Goal: Download file/media

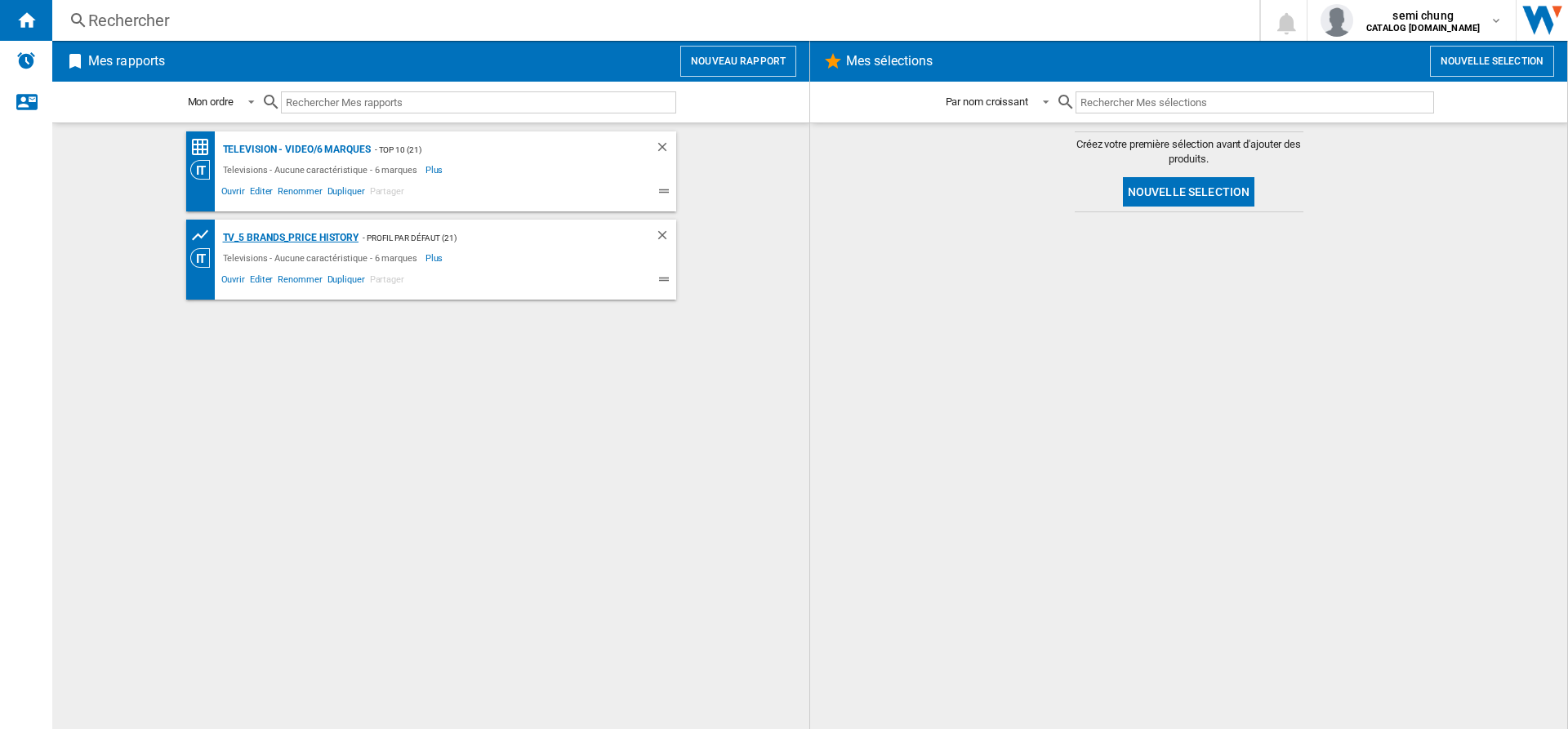
click at [299, 238] on div "TV_5 Brands_Price History" at bounding box center [289, 237] width 140 height 20
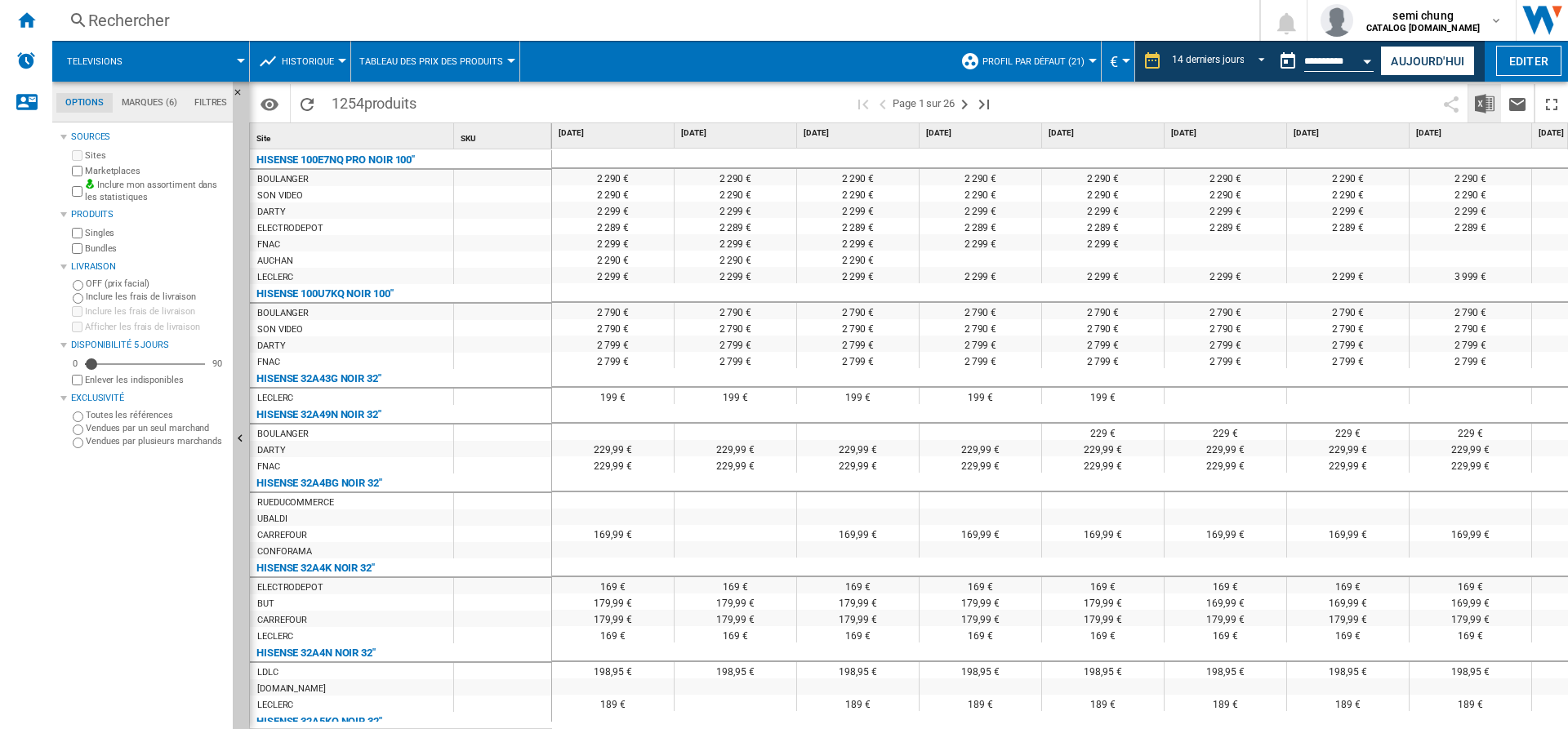
click at [1483, 100] on img "Télécharger au format Excel" at bounding box center [1484, 104] width 20 height 20
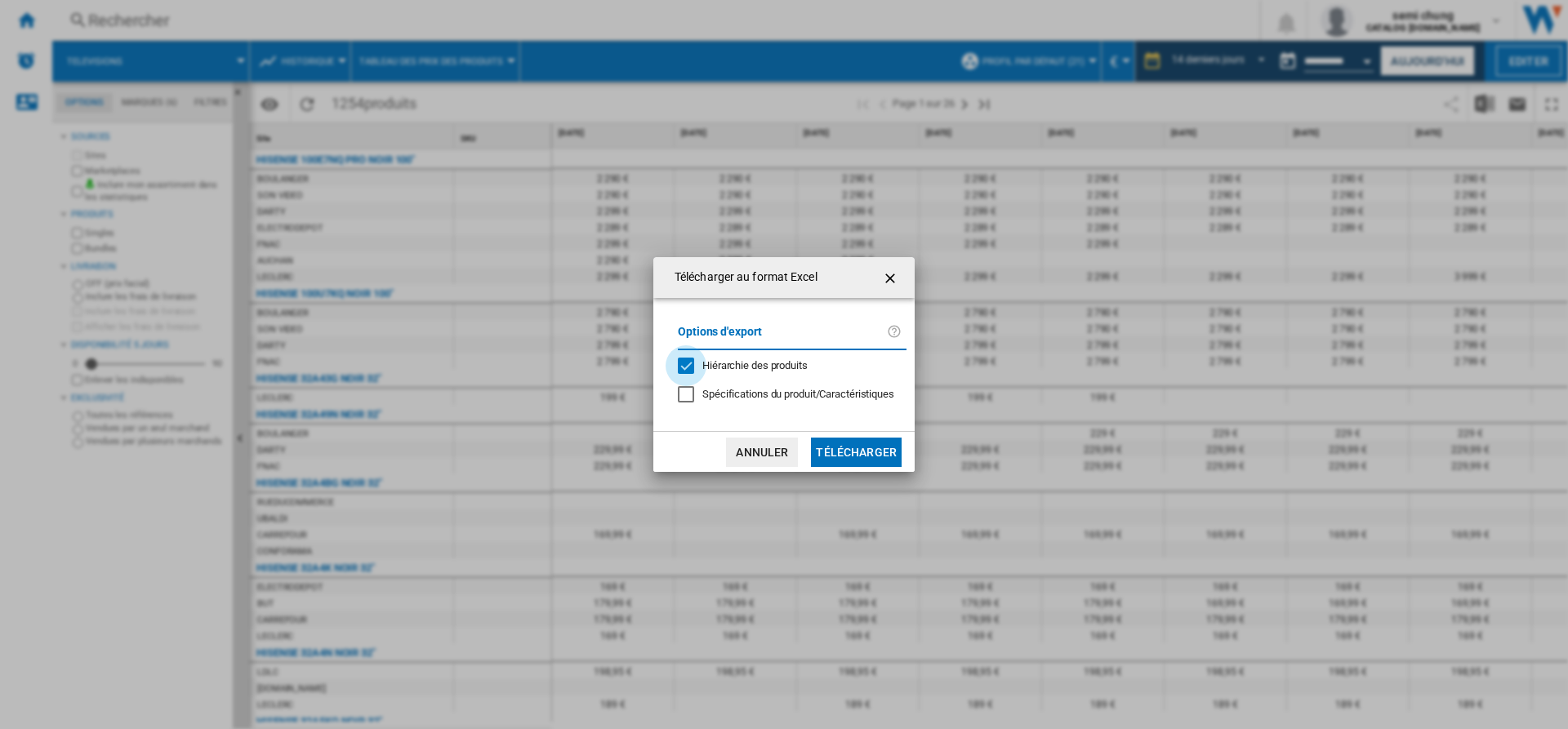
click at [685, 366] on div "Hiérarchie des produits" at bounding box center [686, 365] width 17 height 17
click at [844, 458] on button "Télécharger" at bounding box center [856, 452] width 90 height 30
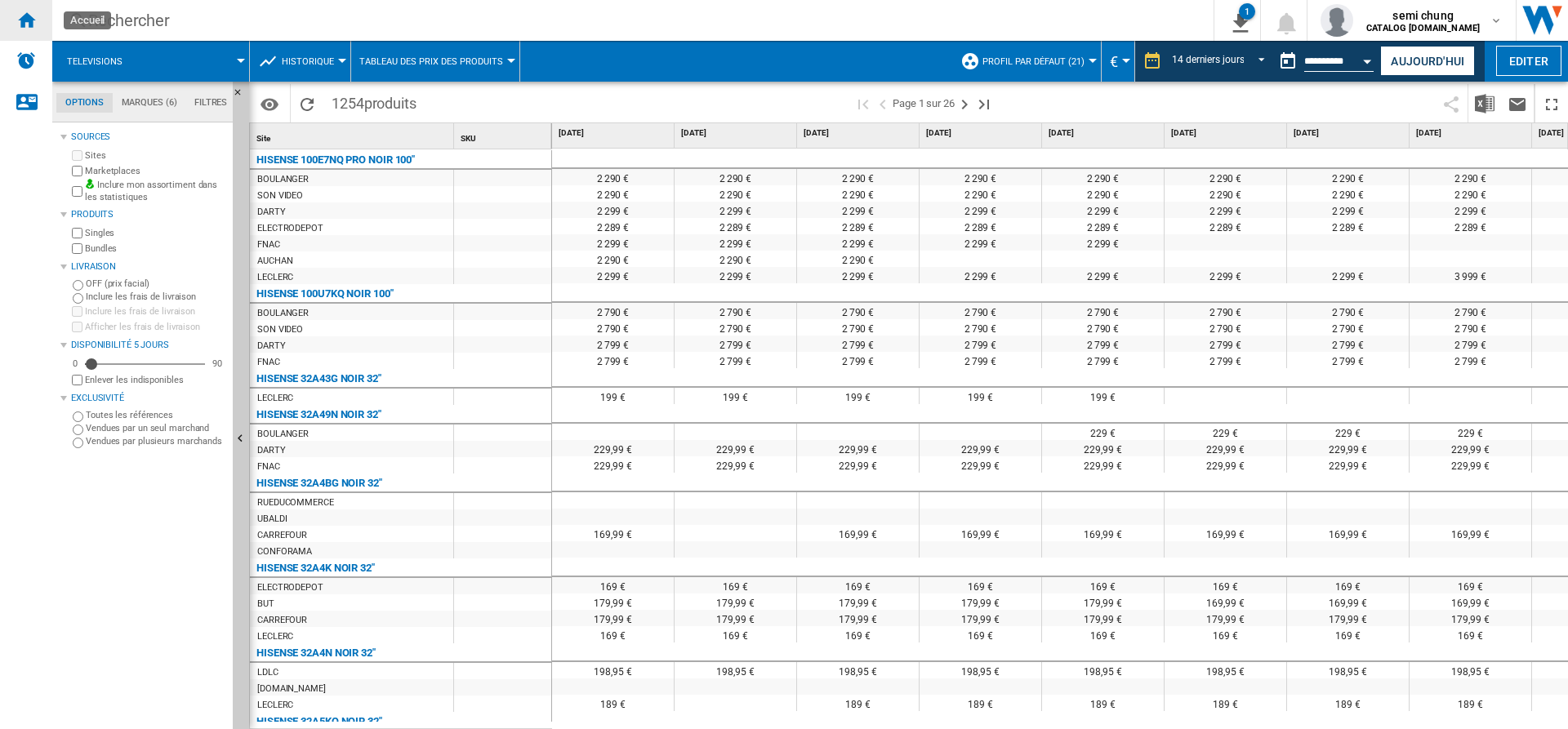
click at [28, 22] on ng-md-icon "Accueil" at bounding box center [26, 19] width 20 height 20
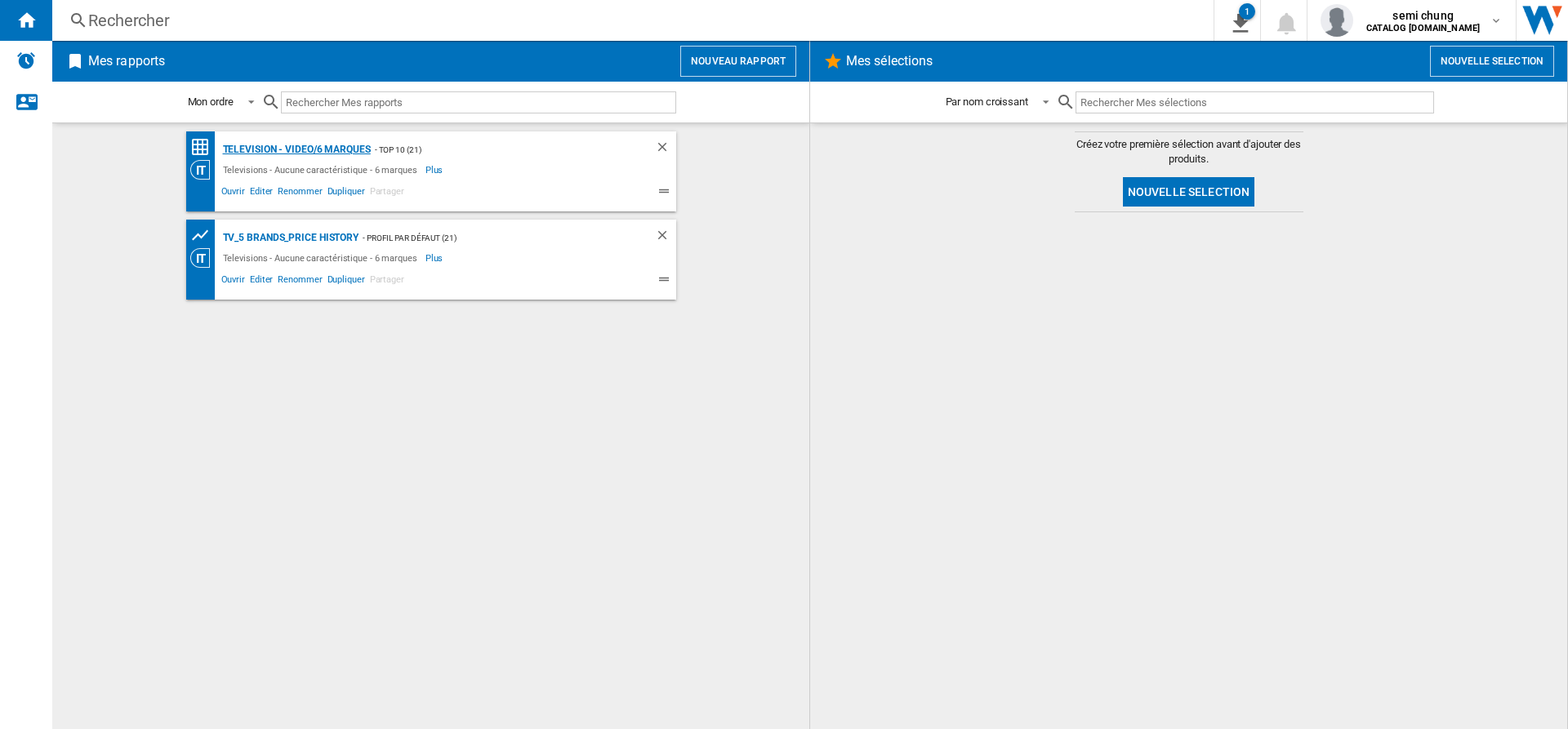
click at [325, 153] on div "Television - video/6 marques" at bounding box center [295, 149] width 152 height 20
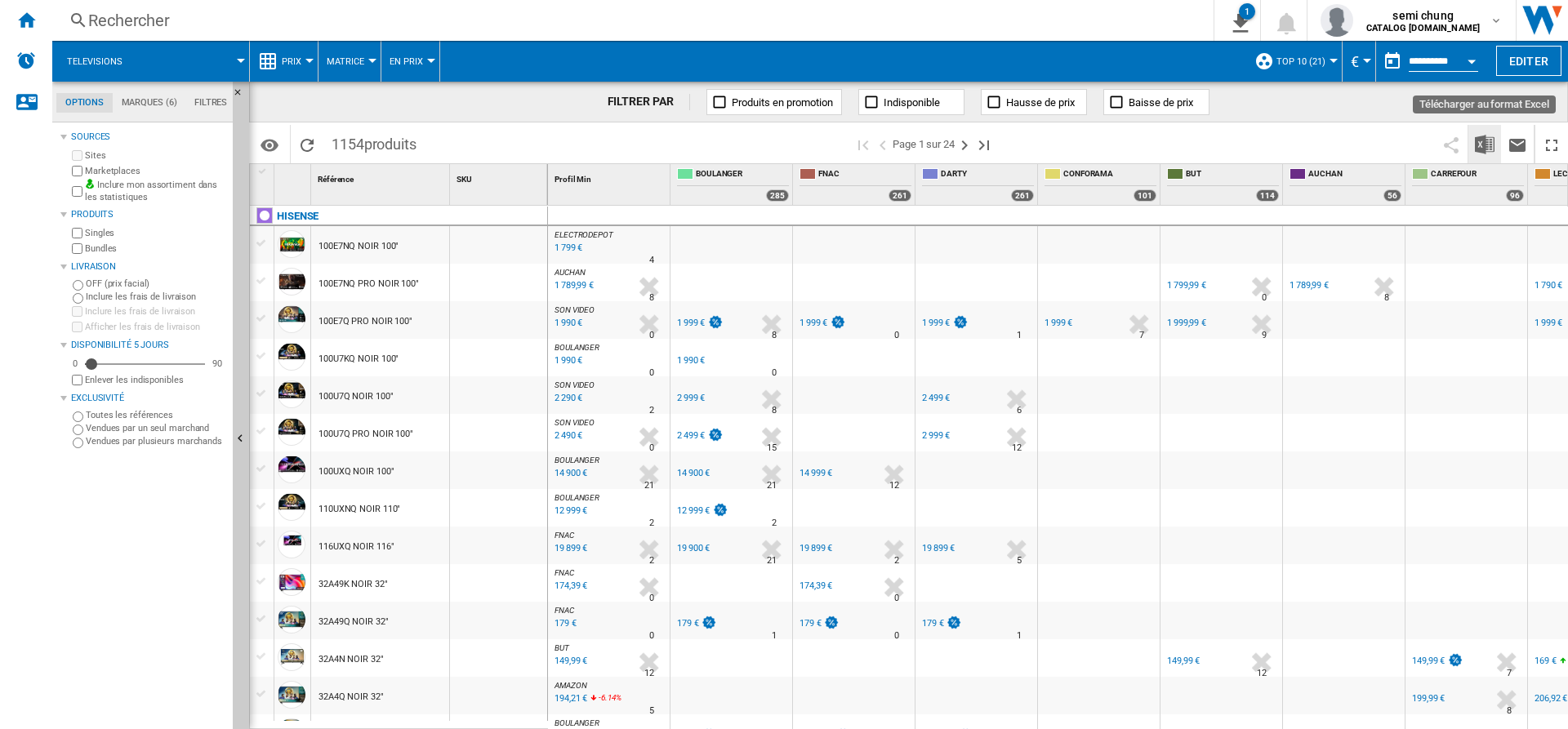
click at [1484, 144] on img "Télécharger au format Excel" at bounding box center [1484, 144] width 20 height 20
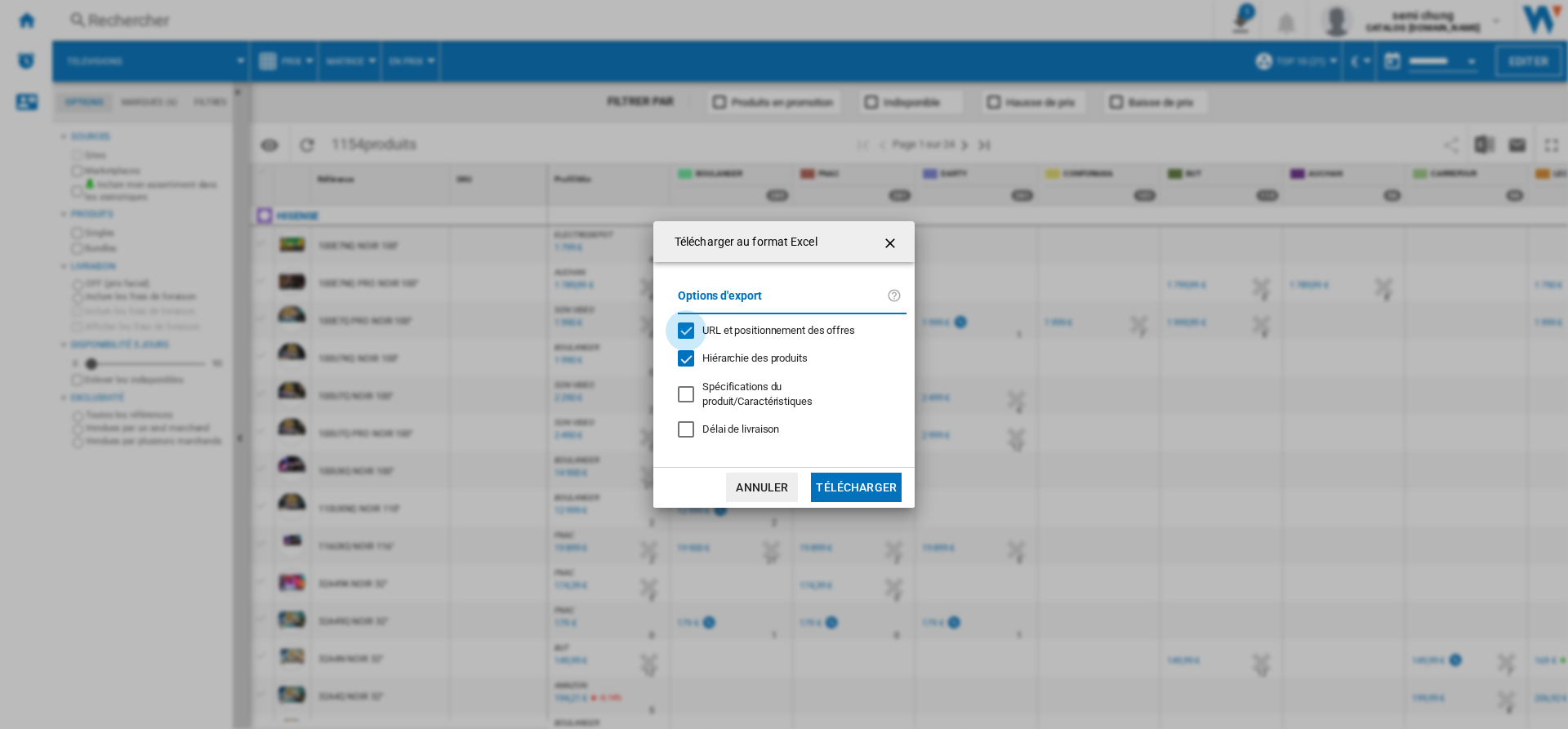
click at [686, 328] on div "URL et positionnement des offres" at bounding box center [686, 331] width 17 height 17
click at [683, 364] on div "Hiérarchie des produits" at bounding box center [686, 358] width 17 height 17
click at [794, 475] on button "Annuler" at bounding box center [761, 487] width 72 height 30
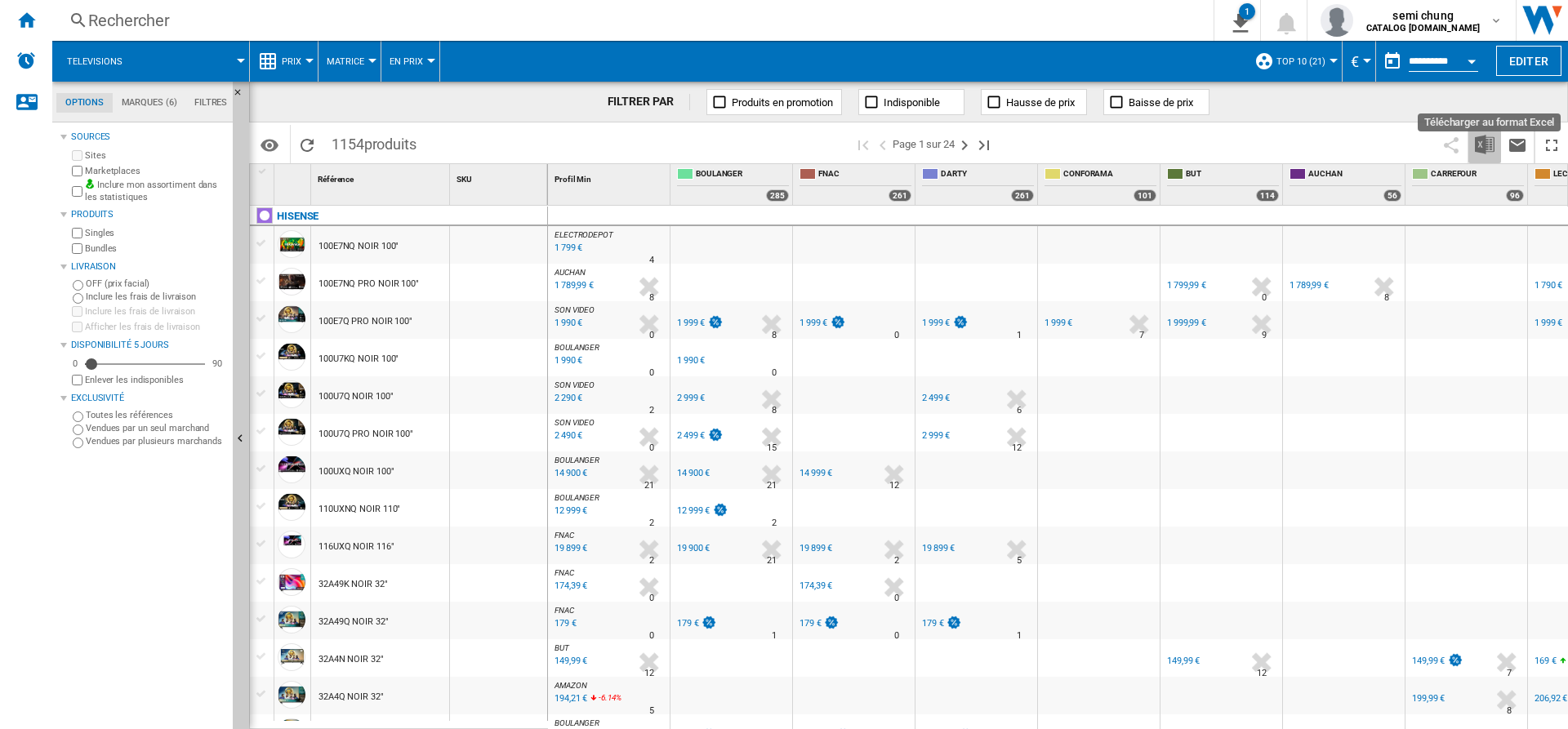
click at [1483, 140] on img "Télécharger au format Excel" at bounding box center [1484, 144] width 20 height 20
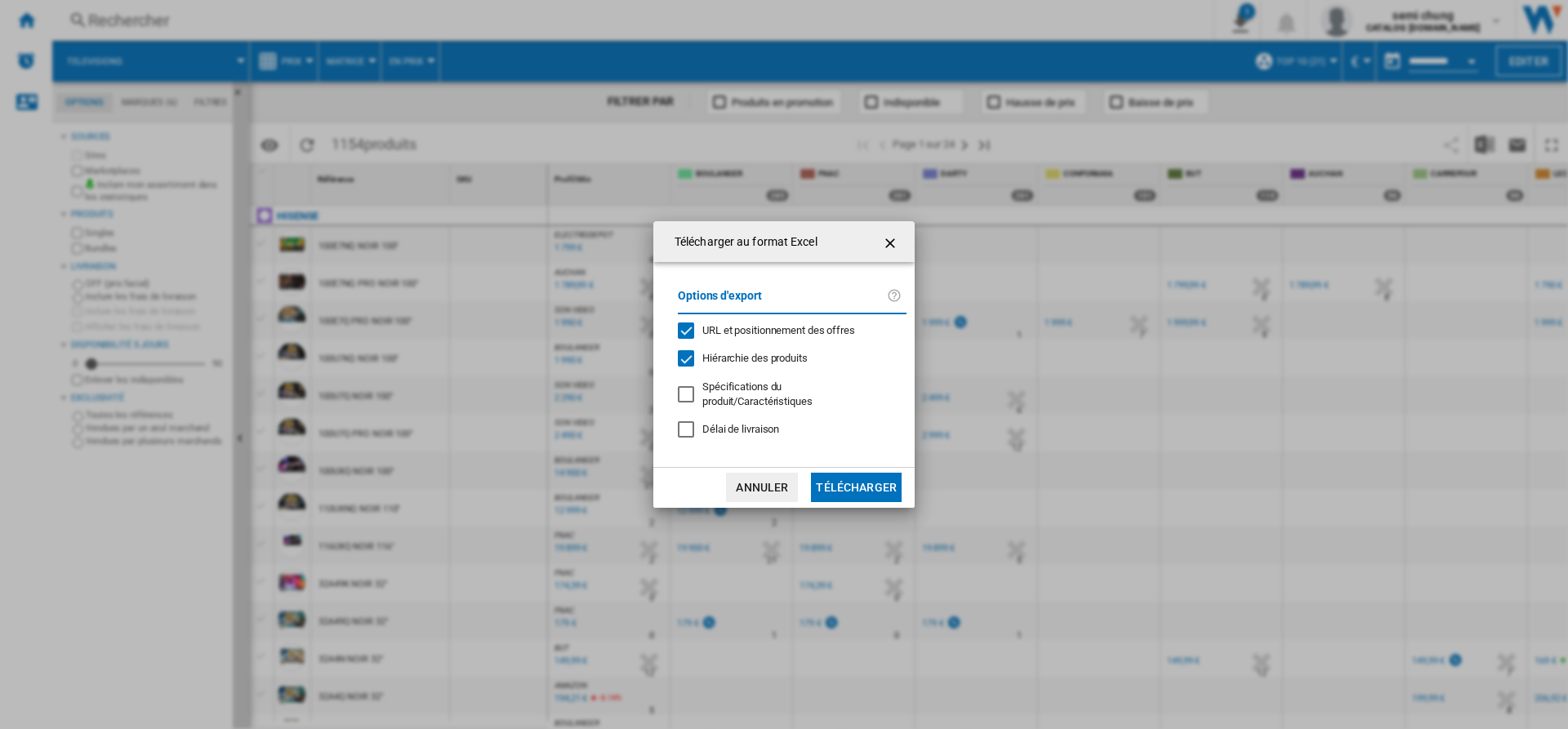
click at [685, 333] on div "URL et positionnement des offres" at bounding box center [686, 331] width 17 height 17
click at [686, 362] on div "Hiérarchie des produits" at bounding box center [686, 358] width 17 height 17
click at [870, 482] on button "Télécharger" at bounding box center [856, 487] width 90 height 30
